Goal: Navigation & Orientation: Find specific page/section

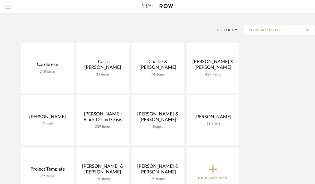
scroll to position [31, 0]
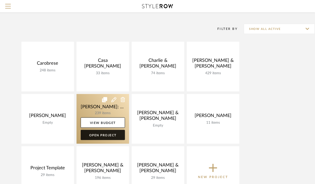
click at [108, 135] on link "Open Project" at bounding box center [103, 135] width 44 height 10
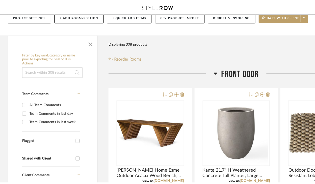
scroll to position [43, 0]
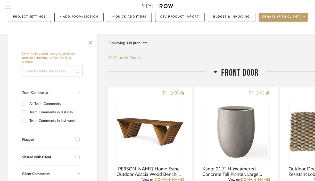
click at [6, 9] on span "Menu" at bounding box center [8, 8] width 6 height 8
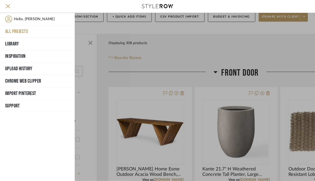
click at [21, 31] on button "All Projects" at bounding box center [37, 31] width 75 height 12
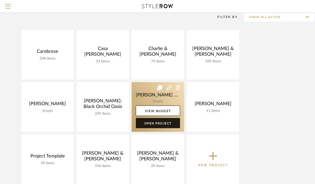
drag, startPoint x: 164, startPoint y: 121, endPoint x: 154, endPoint y: 123, distance: 9.9
click at [154, 123] on link "Open Project" at bounding box center [158, 123] width 44 height 10
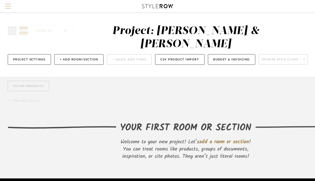
click at [7, 3] on button "Menu" at bounding box center [8, 6] width 16 height 13
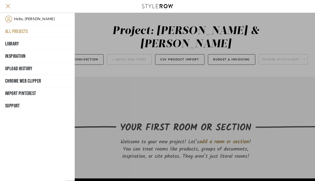
click at [21, 33] on button "All Projects" at bounding box center [37, 31] width 75 height 12
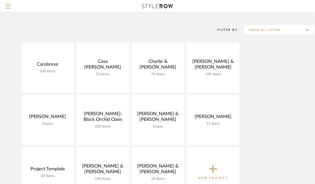
scroll to position [17, 0]
